Goal: Task Accomplishment & Management: Use online tool/utility

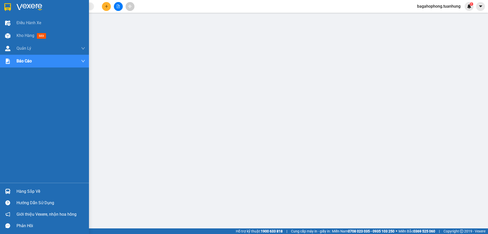
click at [56, 193] on div "Hàng sắp về" at bounding box center [51, 191] width 69 height 8
click at [9, 17] on div "Điều hành xe" at bounding box center [44, 23] width 89 height 13
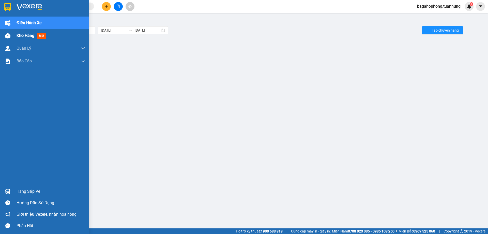
click at [38, 35] on span "mới" at bounding box center [41, 36] width 9 height 6
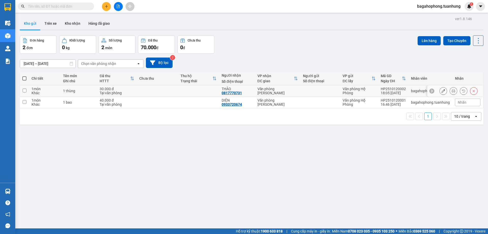
click at [24, 89] on input "checkbox" at bounding box center [25, 91] width 4 height 4
checkbox input "true"
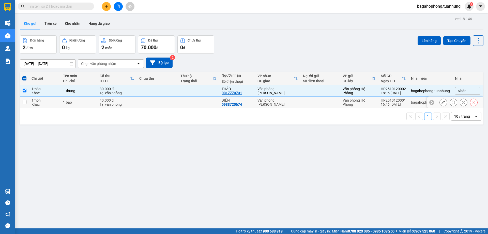
click at [24, 100] on input "checkbox" at bounding box center [25, 102] width 4 height 4
checkbox input "true"
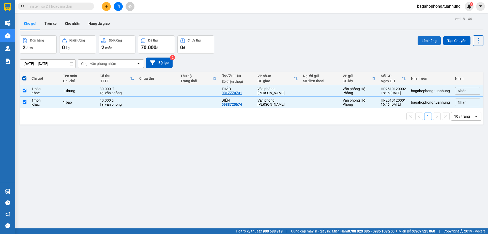
click at [422, 40] on button "Lên hàng" at bounding box center [429, 40] width 23 height 9
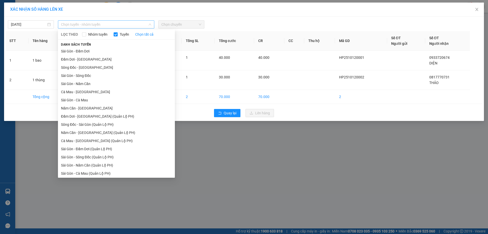
click at [90, 28] on span "Chọn tuyến - nhóm tuyến" at bounding box center [106, 25] width 90 height 8
click at [85, 70] on li "Sông Đốc - [GEOGRAPHIC_DATA]" at bounding box center [116, 67] width 117 height 8
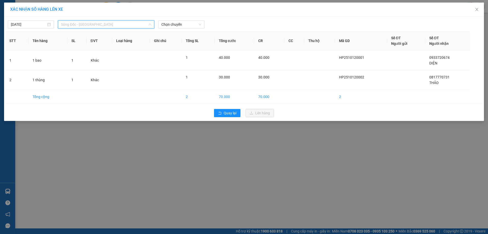
click at [91, 22] on span "Sông Đốc - [GEOGRAPHIC_DATA]" at bounding box center [106, 25] width 90 height 8
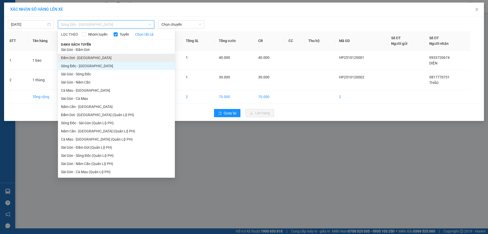
scroll to position [2, 0]
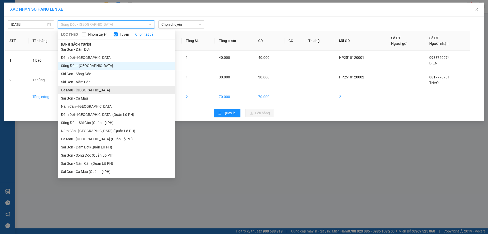
click at [101, 91] on li "Cà Mau - [GEOGRAPHIC_DATA]" at bounding box center [116, 90] width 117 height 8
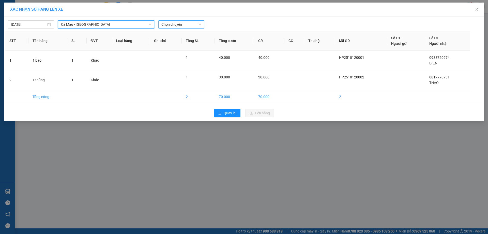
click at [173, 25] on span "Chọn chuyến" at bounding box center [182, 25] width 40 height 8
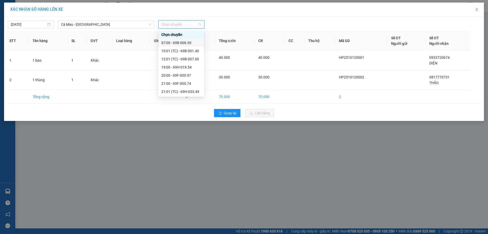
click at [180, 41] on div "07:00 - 69B-006.30" at bounding box center [182, 43] width 40 height 6
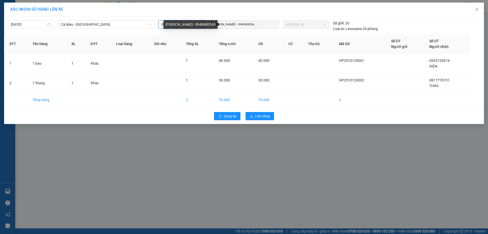
click at [168, 24] on div "[PERSON_NAME] - 0949400549" at bounding box center [191, 24] width 54 height 9
click at [199, 26] on span "07:00 - 69B-006.30" at bounding box center [182, 25] width 40 height 8
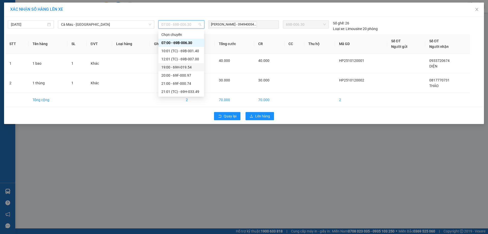
click at [168, 67] on div "19:00 - 69H-019.54" at bounding box center [182, 67] width 40 height 6
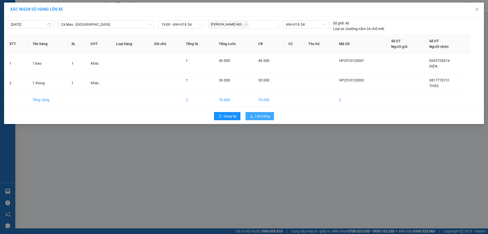
click at [262, 114] on span "Lên hàng" at bounding box center [262, 116] width 15 height 6
